Goal: Information Seeking & Learning: Learn about a topic

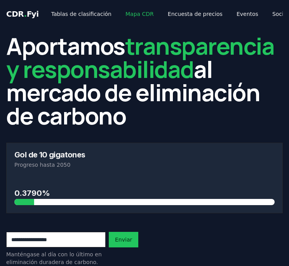
click at [132, 13] on link "Mapa CDR" at bounding box center [139, 14] width 41 height 14
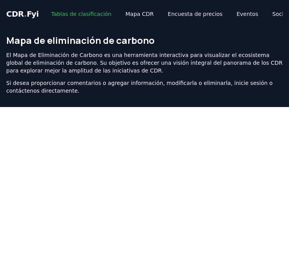
click at [76, 13] on link "Tablas de clasificación" at bounding box center [81, 14] width 73 height 14
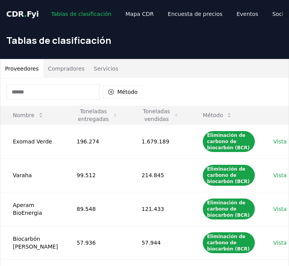
click at [71, 14] on link "Tablas de clasificación" at bounding box center [81, 14] width 73 height 14
click at [21, 69] on button "Proveedores" at bounding box center [21, 68] width 43 height 19
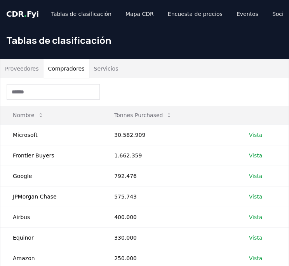
click at [66, 67] on button "Compradores" at bounding box center [66, 68] width 46 height 19
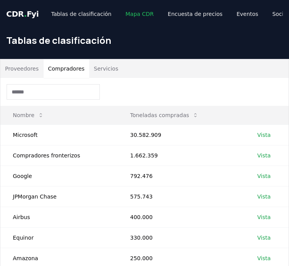
click at [126, 10] on link "Mapa CDR" at bounding box center [139, 14] width 41 height 14
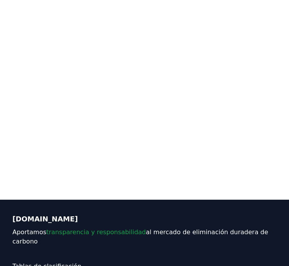
scroll to position [97, 0]
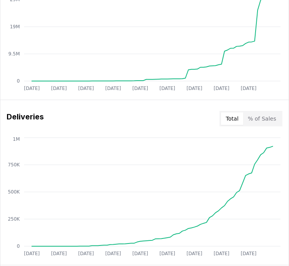
scroll to position [556, 0]
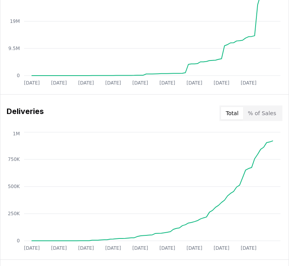
click at [254, 116] on button "% of Sales" at bounding box center [262, 113] width 38 height 12
